Goal: Find specific page/section: Find specific page/section

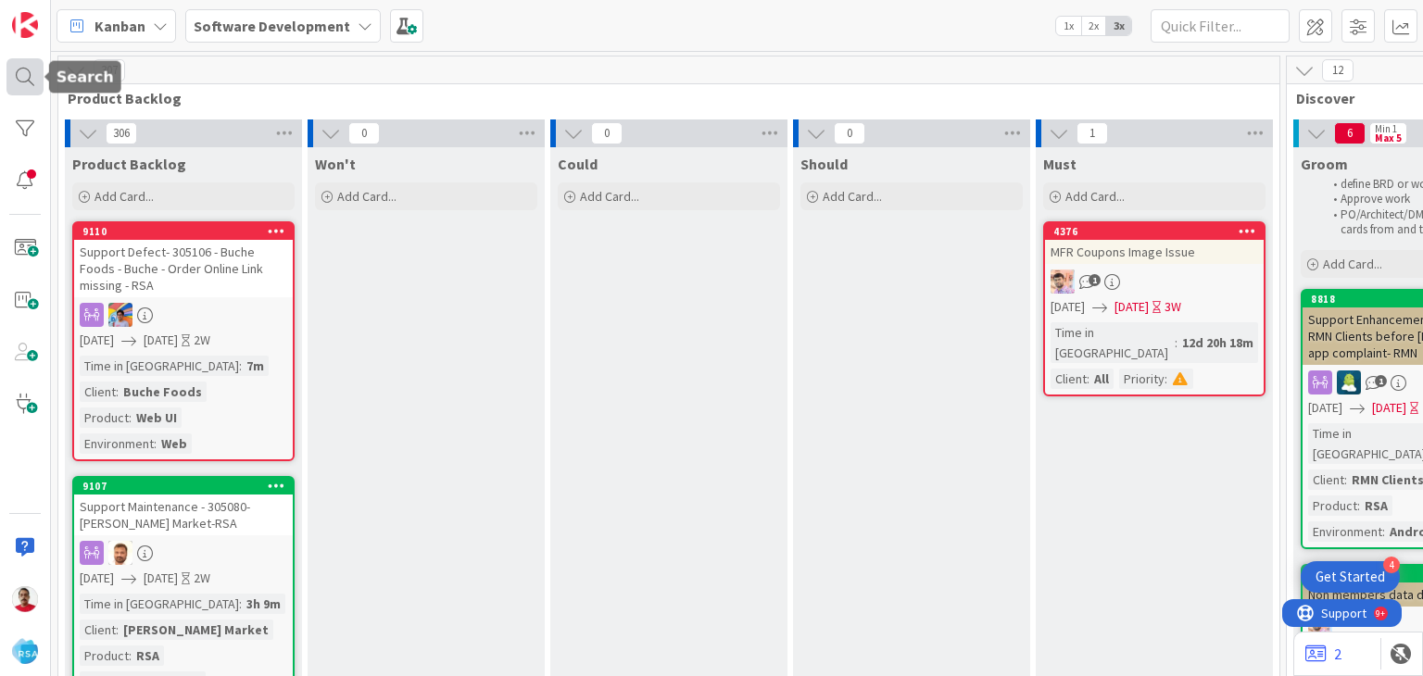
click at [26, 80] on div at bounding box center [24, 76] width 37 height 37
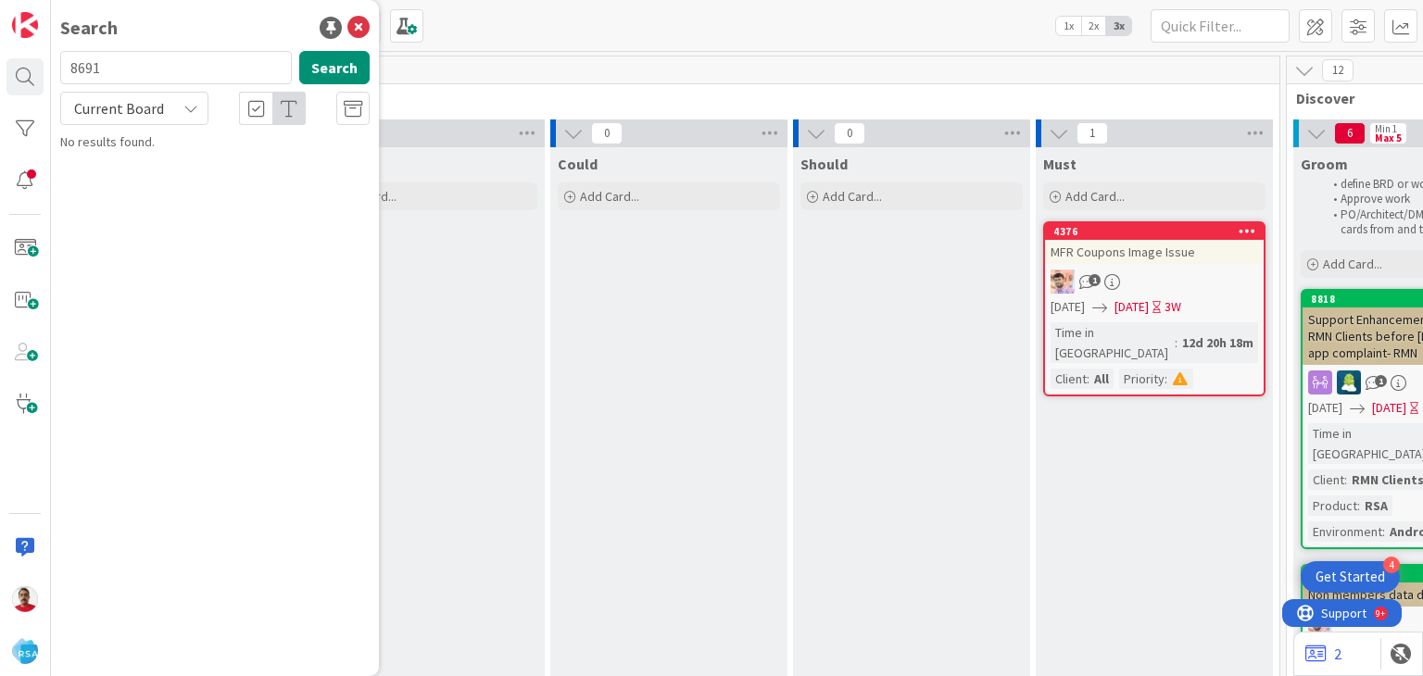
type input "8691"
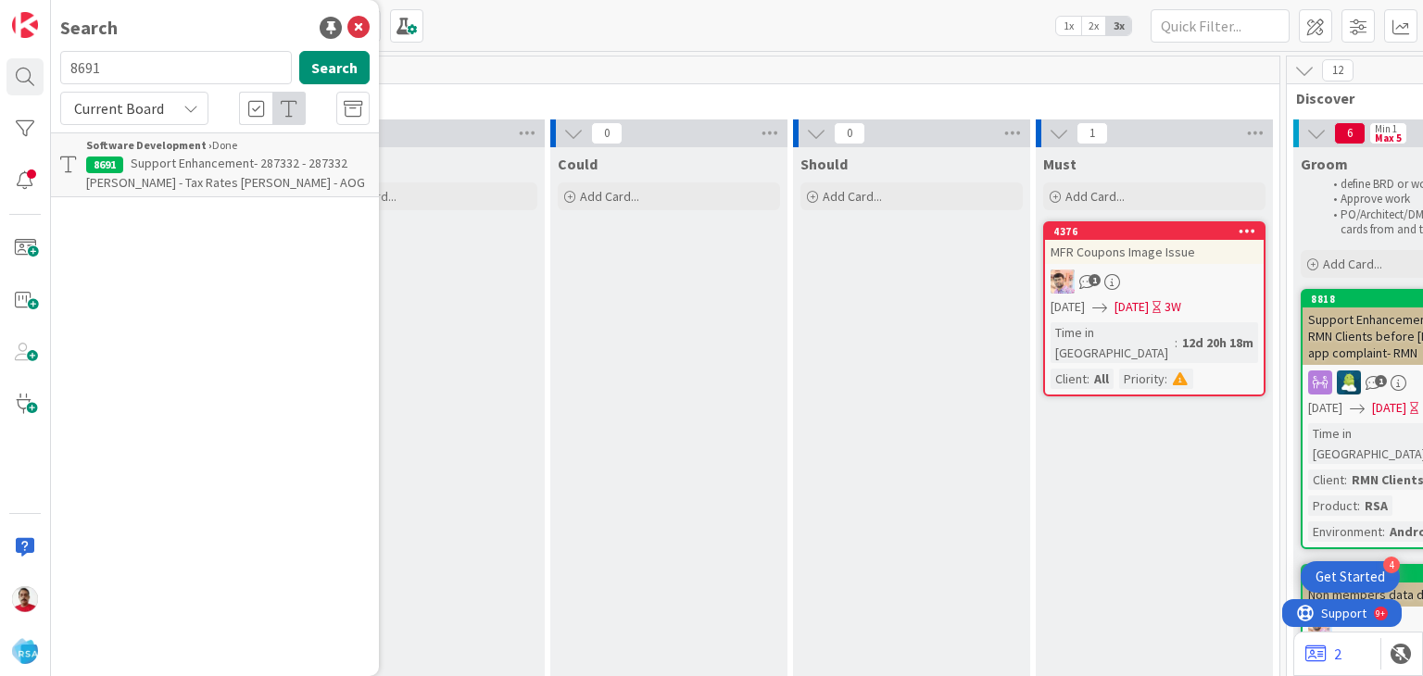
click at [199, 165] on span "Support Enhancement- 287332 - 287332 [PERSON_NAME] - Tax Rates [PERSON_NAME] - …" at bounding box center [225, 173] width 279 height 36
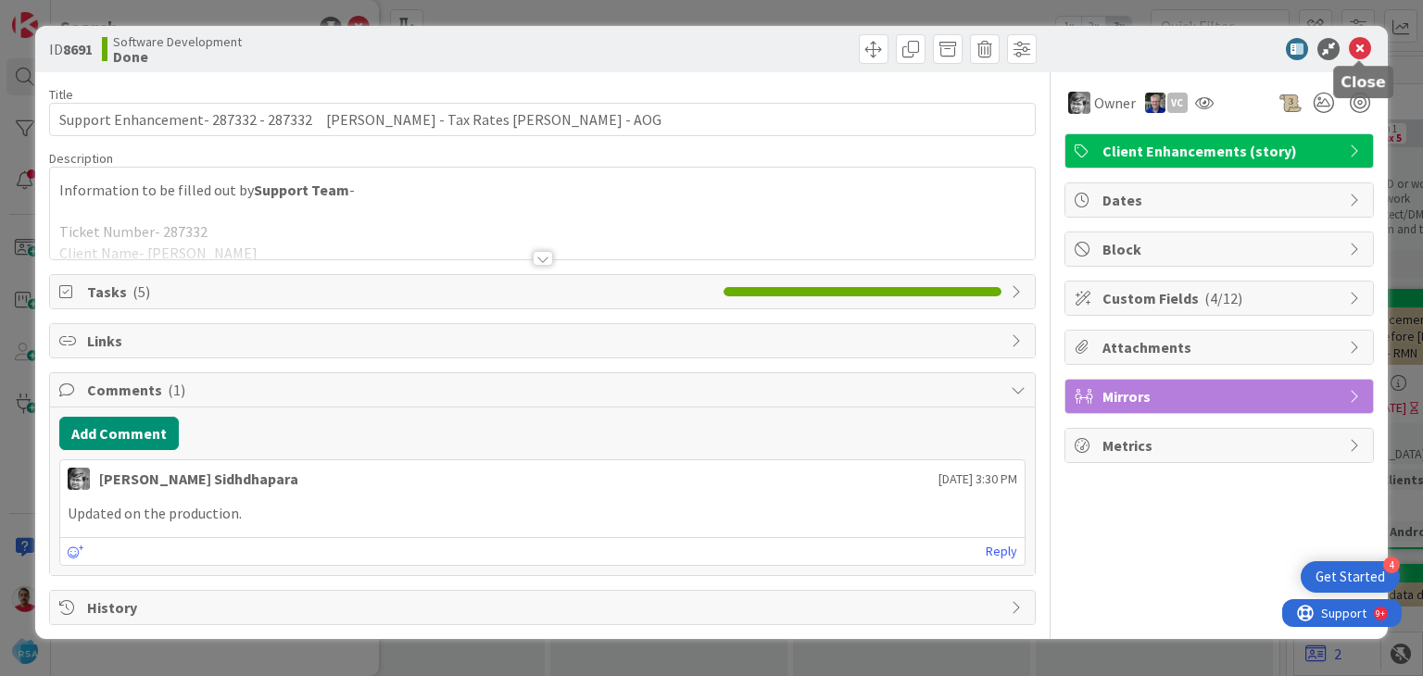
click at [1358, 45] on icon at bounding box center [1360, 49] width 22 height 22
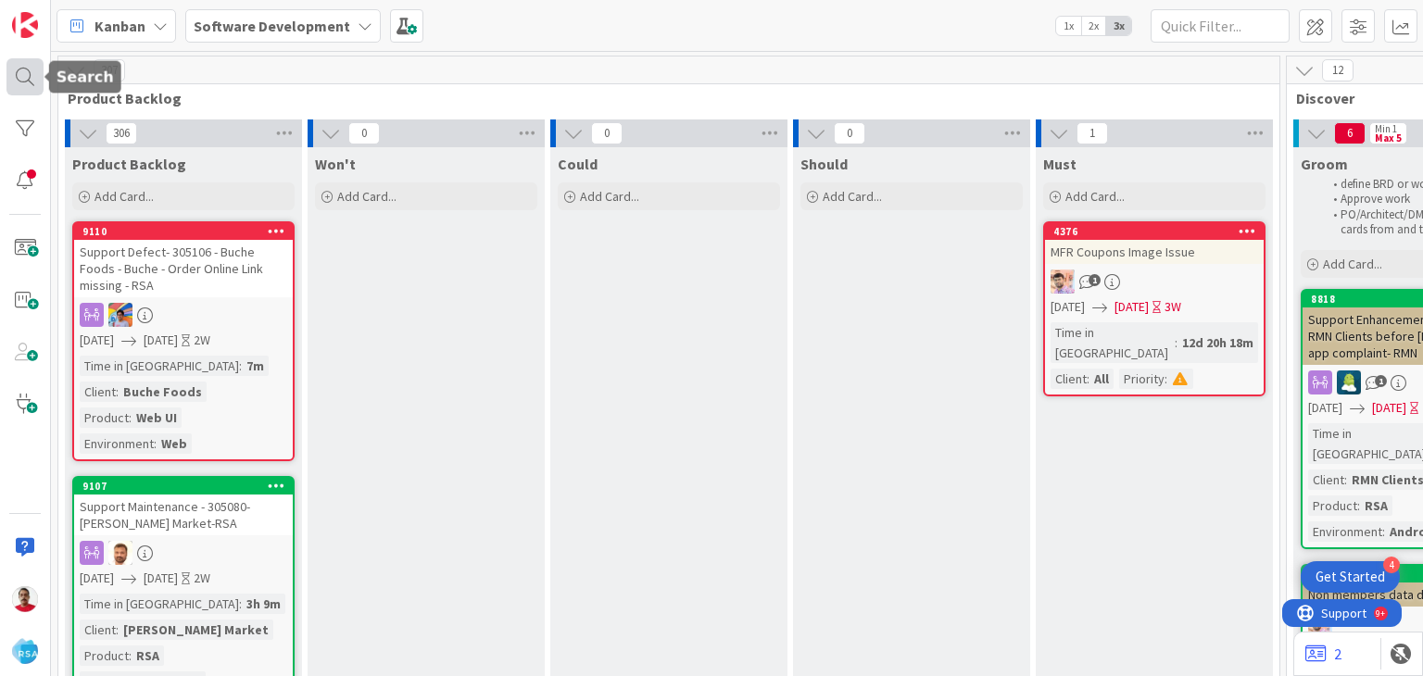
click at [25, 75] on div at bounding box center [24, 76] width 37 height 37
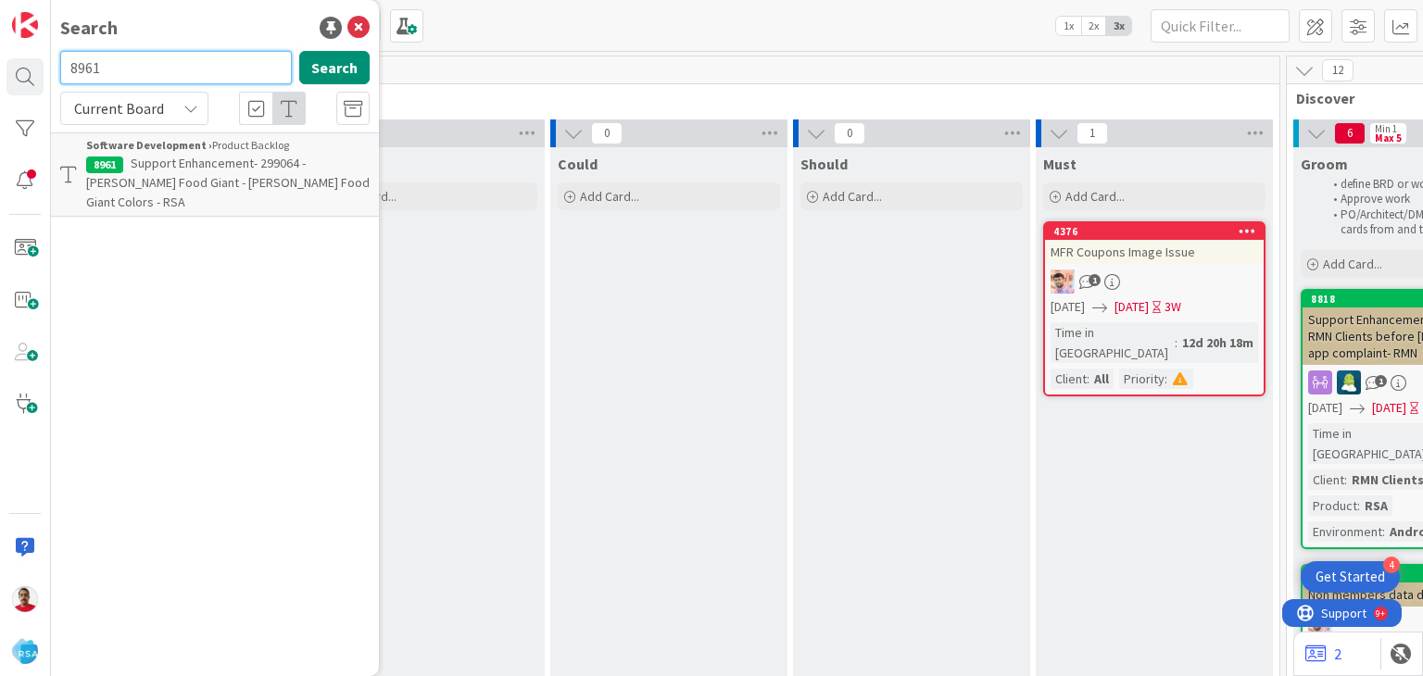
drag, startPoint x: 129, startPoint y: 69, endPoint x: 0, endPoint y: 72, distance: 128.8
click at [0, 72] on div "Search 8961 Search Current Board Software Development › Product Backlog 8961 Su…" at bounding box center [25, 338] width 51 height 676
type input "android 15"
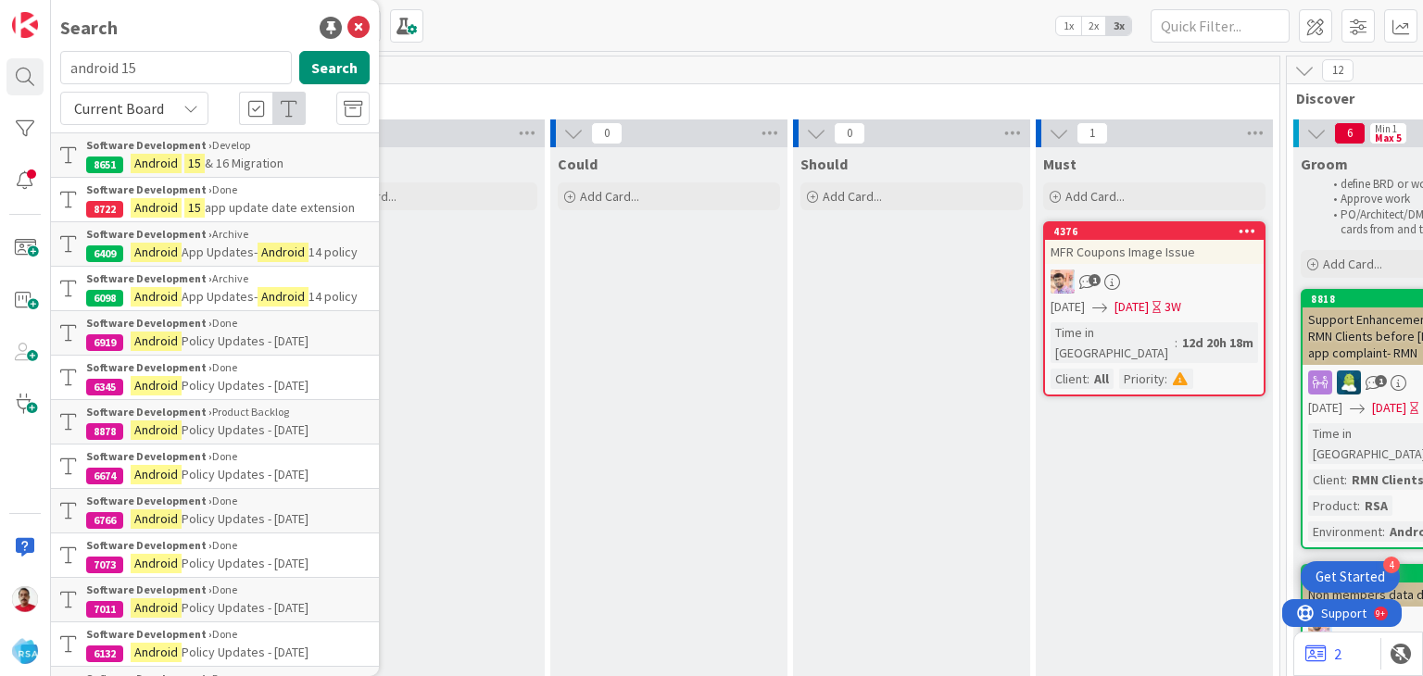
click at [199, 169] on mark "15" at bounding box center [194, 163] width 20 height 19
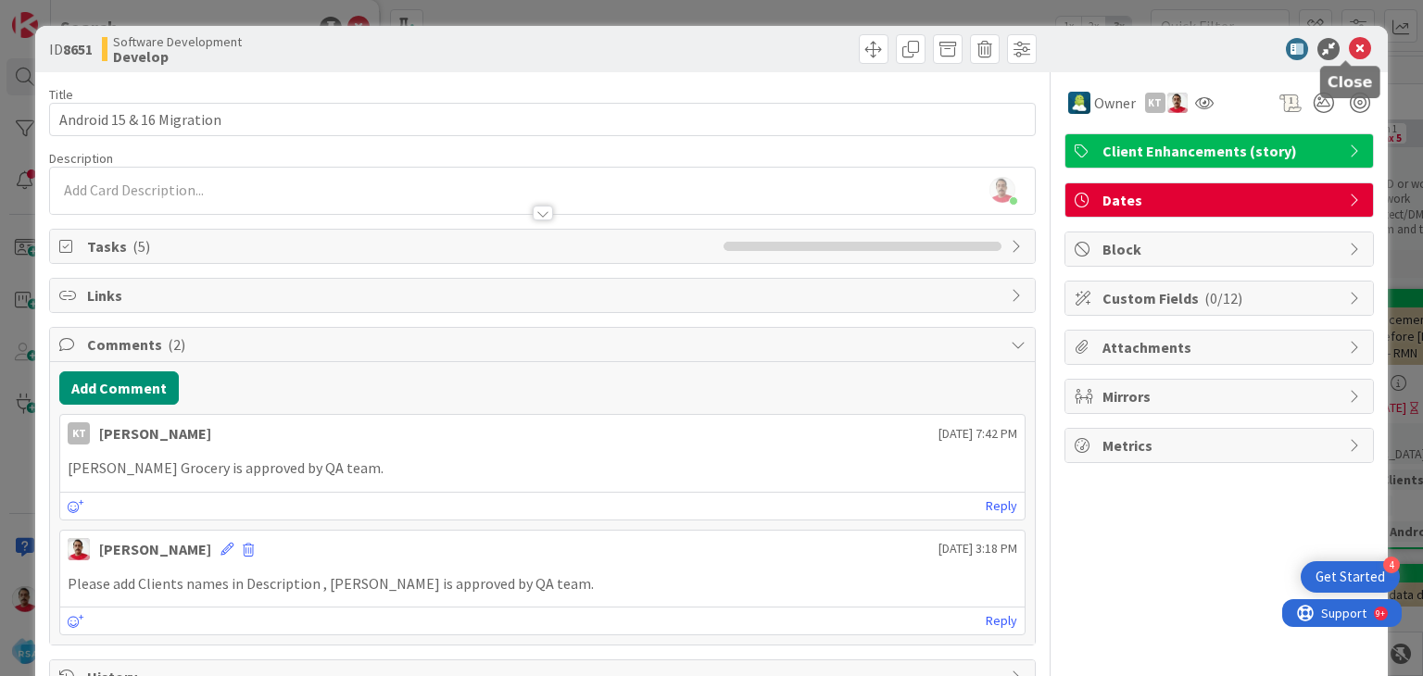
click at [1349, 52] on icon at bounding box center [1360, 49] width 22 height 22
